Goal: Navigation & Orientation: Find specific page/section

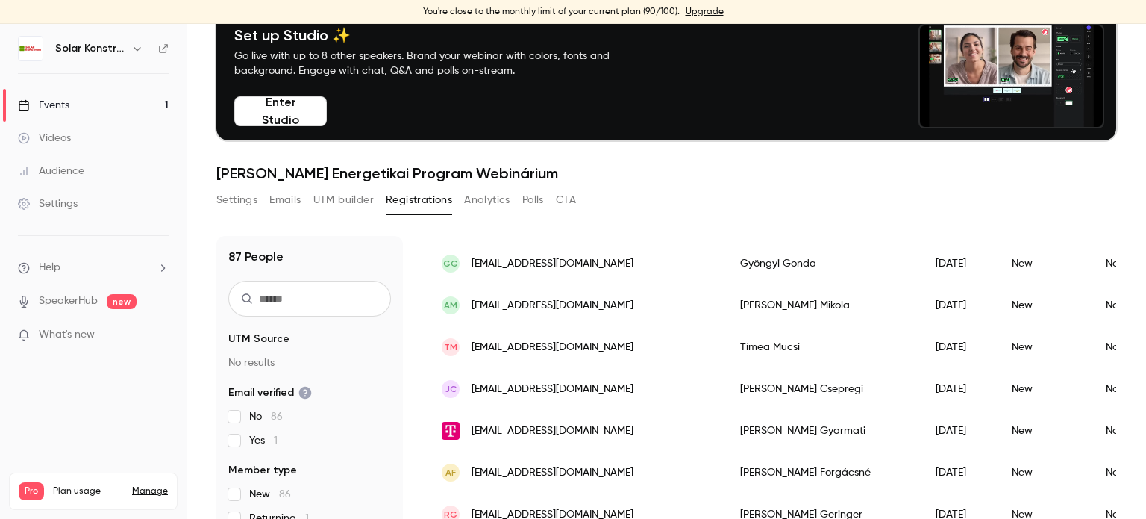
scroll to position [149, 0]
